Goal: Navigation & Orientation: Find specific page/section

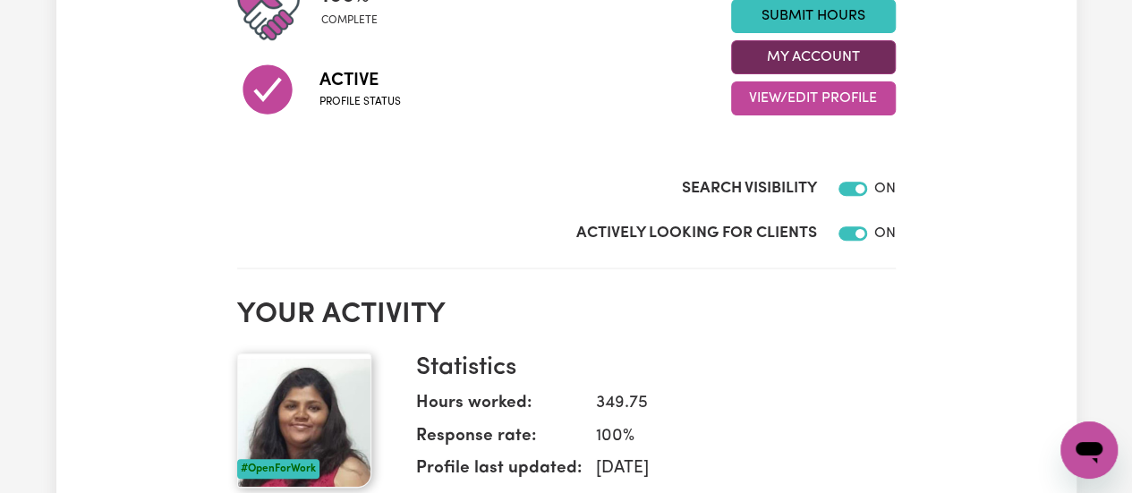
click at [823, 55] on button "My Account" at bounding box center [813, 57] width 165 height 34
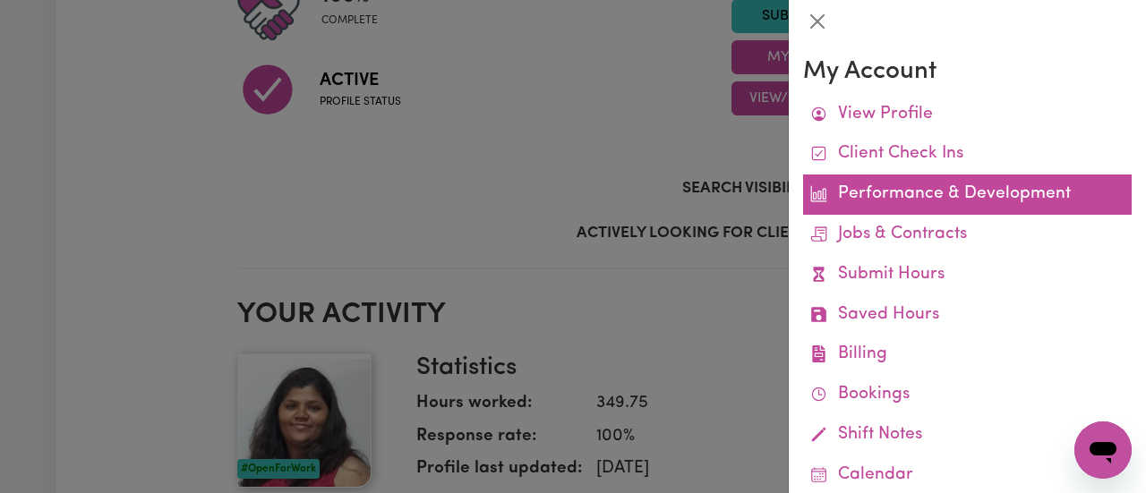
click at [915, 213] on link "Performance & Development" at bounding box center [967, 195] width 329 height 40
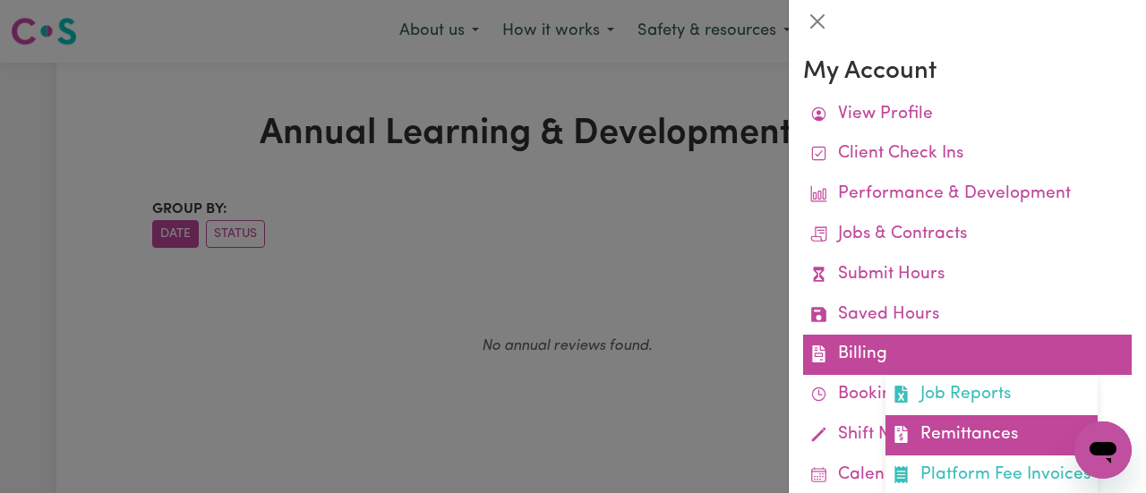
click at [944, 436] on link "Remittances" at bounding box center [991, 435] width 212 height 40
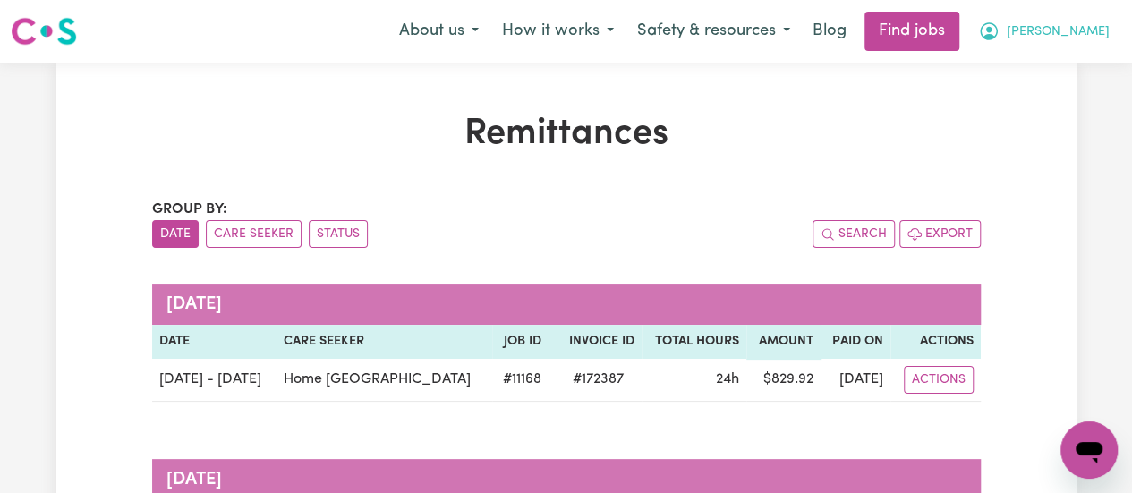
click at [1094, 29] on span "[PERSON_NAME]" at bounding box center [1058, 32] width 103 height 20
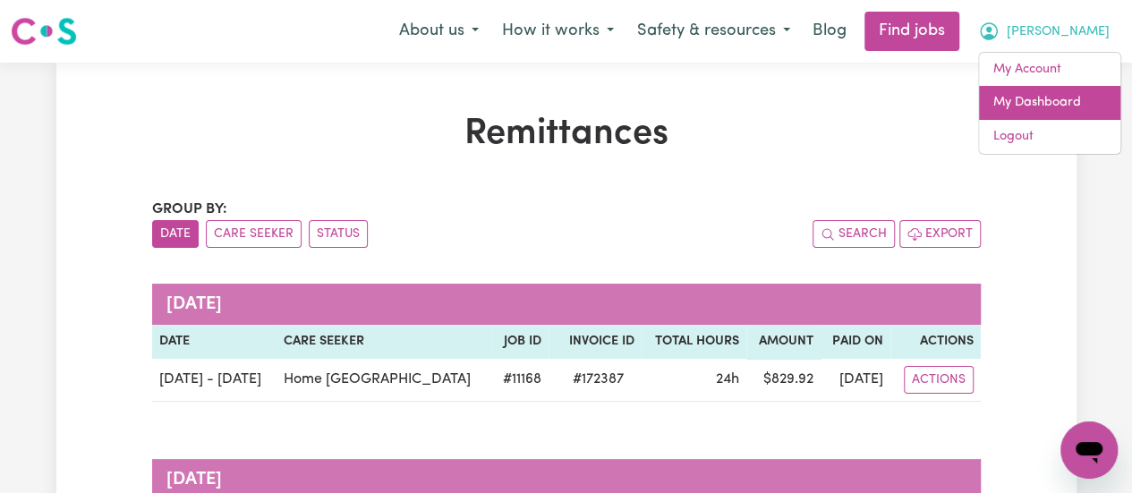
click at [1038, 101] on link "My Dashboard" at bounding box center [1049, 103] width 141 height 34
